Goal: Information Seeking & Learning: Learn about a topic

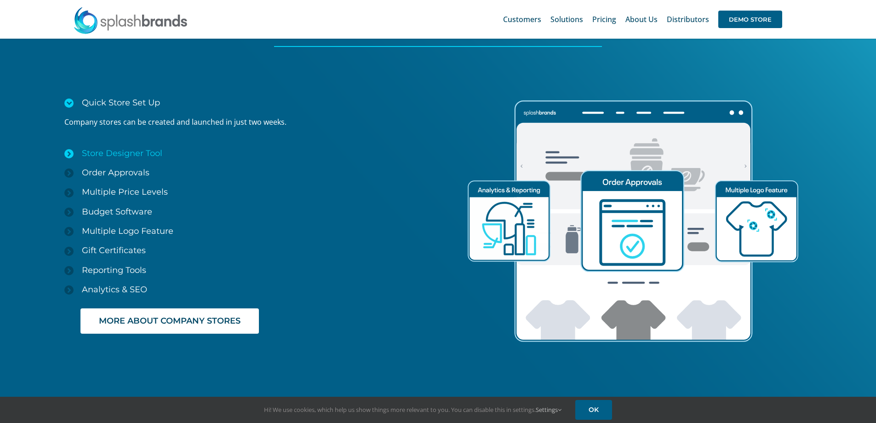
scroll to position [1418, 0]
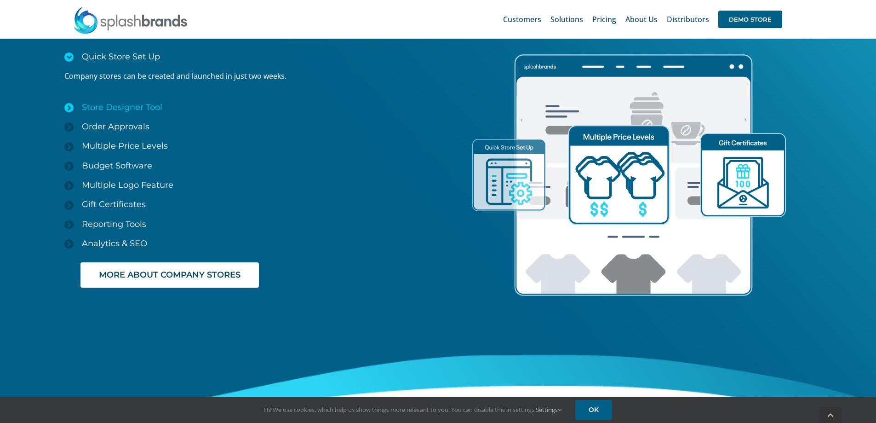
click at [122, 102] on span "Store Designer Tool" at bounding box center [122, 107] width 80 height 10
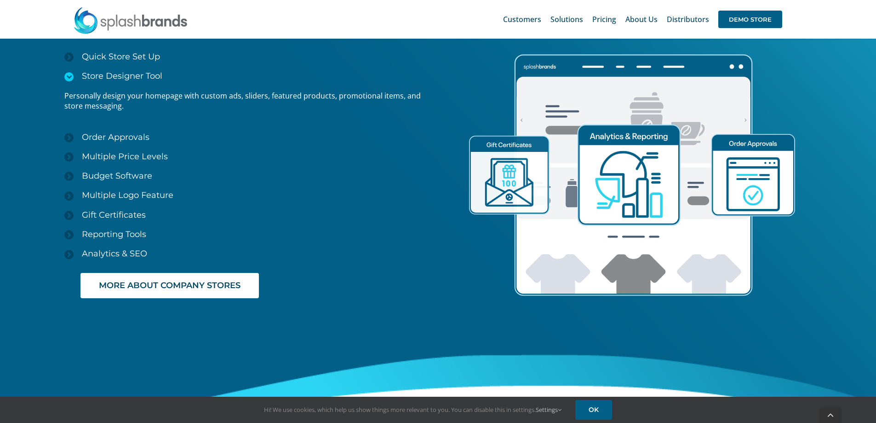
click at [147, 73] on span "Store Designer Tool" at bounding box center [122, 76] width 80 height 10
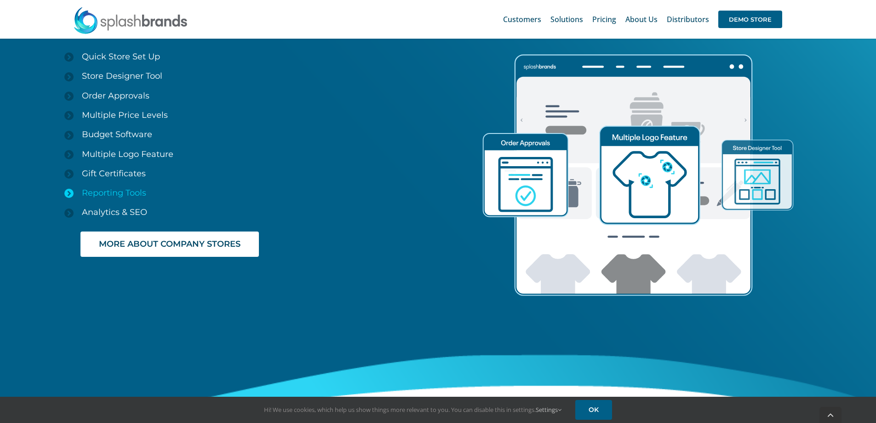
click at [125, 185] on link "Reporting Tools" at bounding box center [250, 192] width 373 height 19
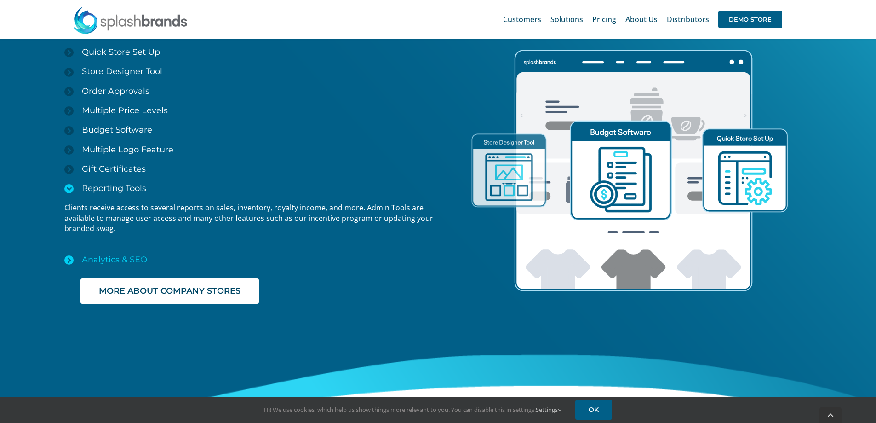
click at [111, 254] on span "Analytics & SEO" at bounding box center [114, 259] width 65 height 10
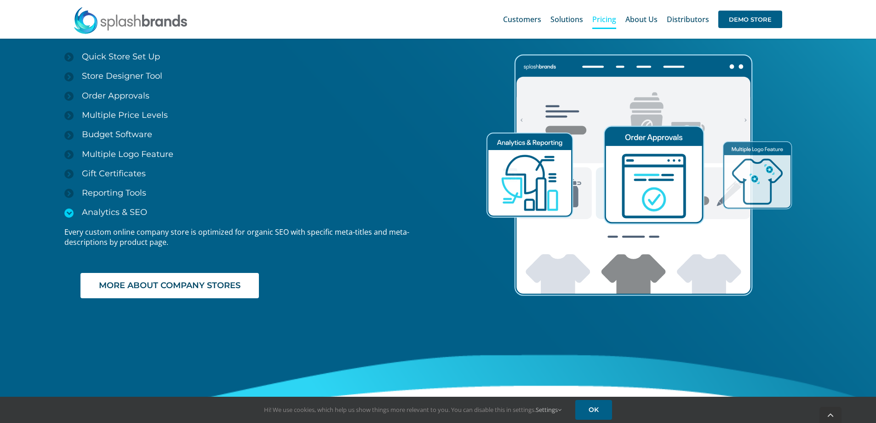
click at [610, 17] on span "Pricing" at bounding box center [604, 19] width 24 height 7
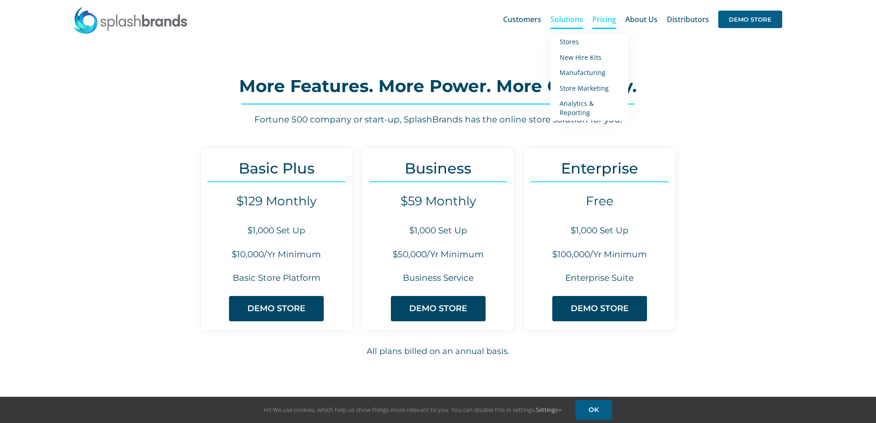
click at [570, 17] on span "Solutions" at bounding box center [567, 19] width 33 height 7
click at [129, 24] on img at bounding box center [130, 20] width 115 height 28
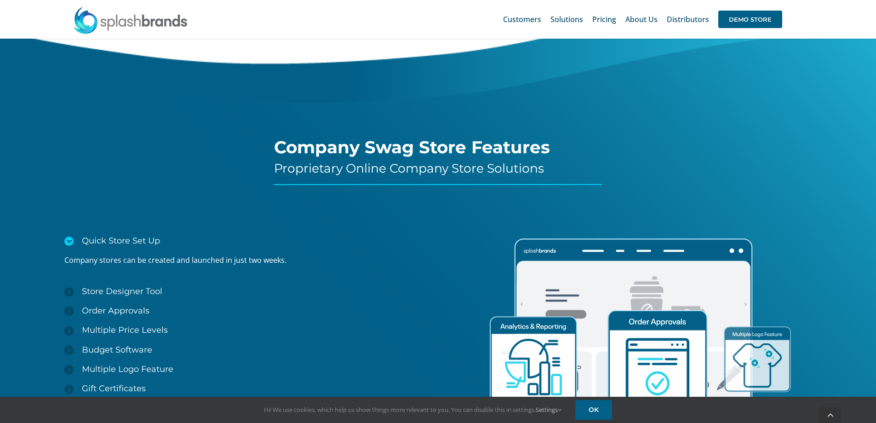
scroll to position [1418, 0]
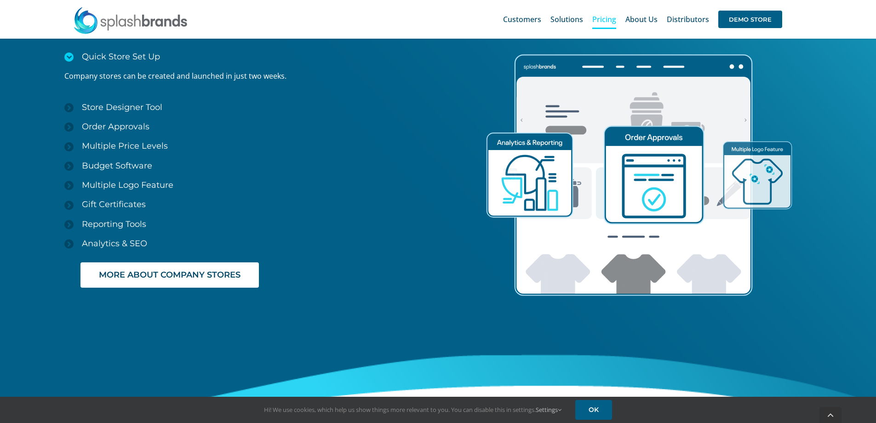
click at [604, 18] on span "Pricing" at bounding box center [604, 19] width 24 height 7
